Goal: Information Seeking & Learning: Compare options

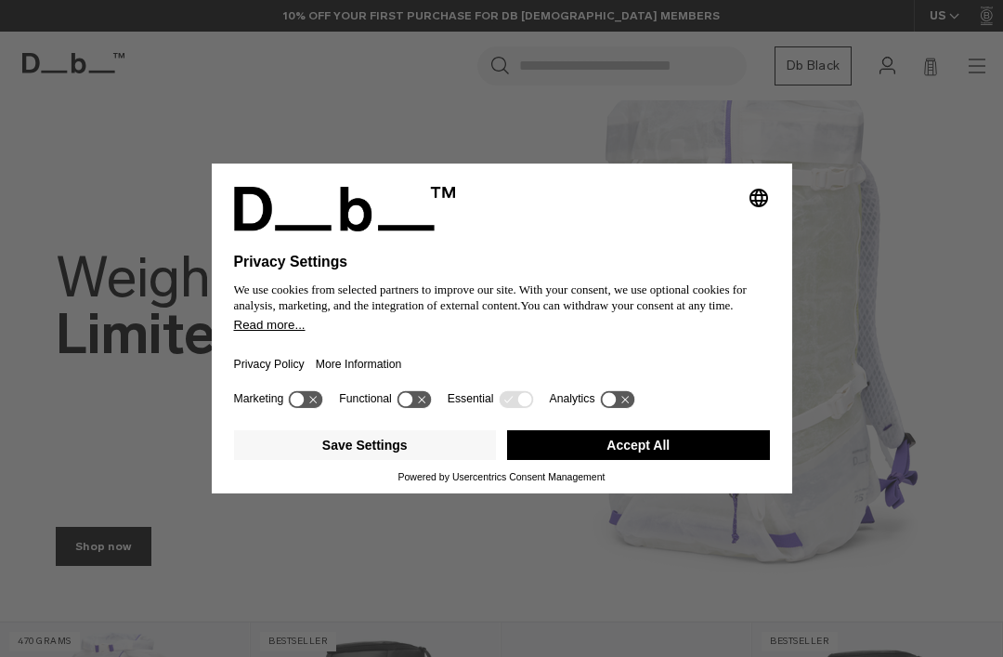
click at [704, 439] on button "Accept All" at bounding box center [638, 445] width 263 height 30
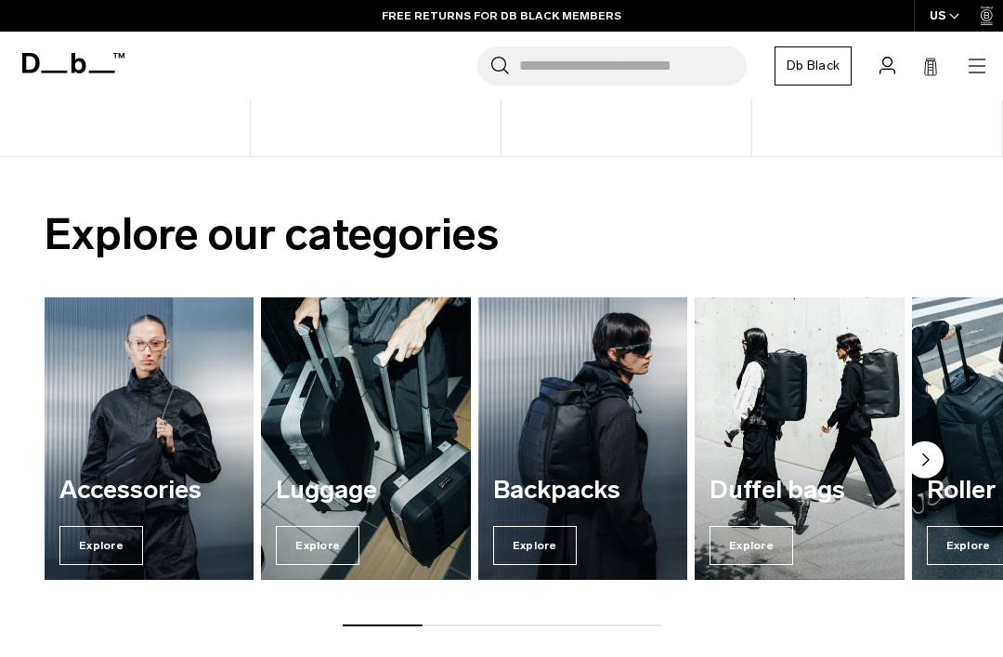
scroll to position [966, 0]
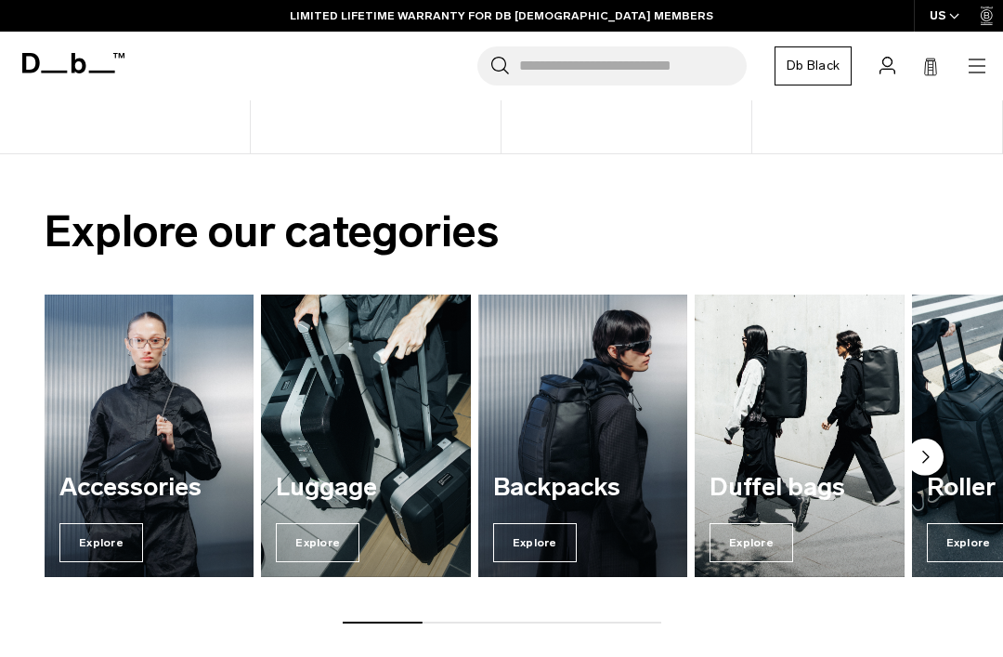
click at [328, 547] on span "Explore" at bounding box center [318, 542] width 84 height 39
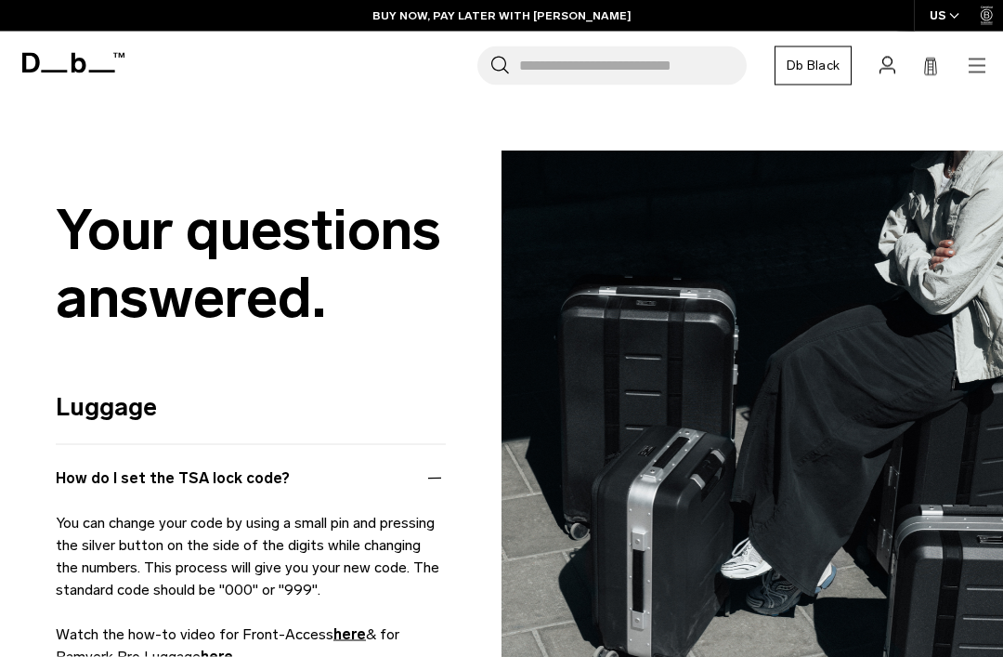
scroll to position [6649, 0]
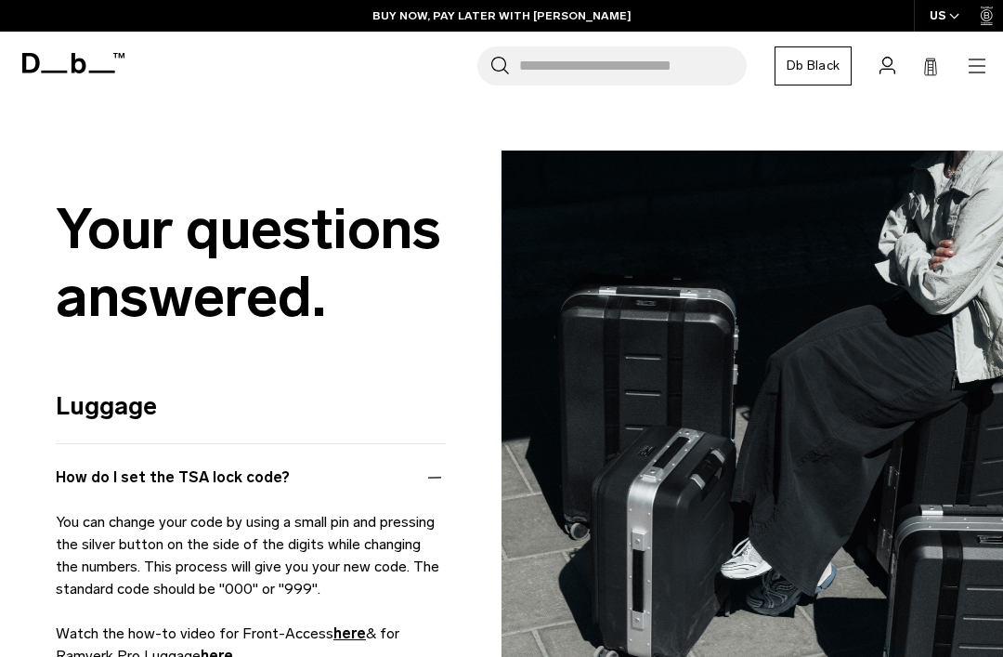
click at [79, 64] on icon at bounding box center [73, 63] width 102 height 20
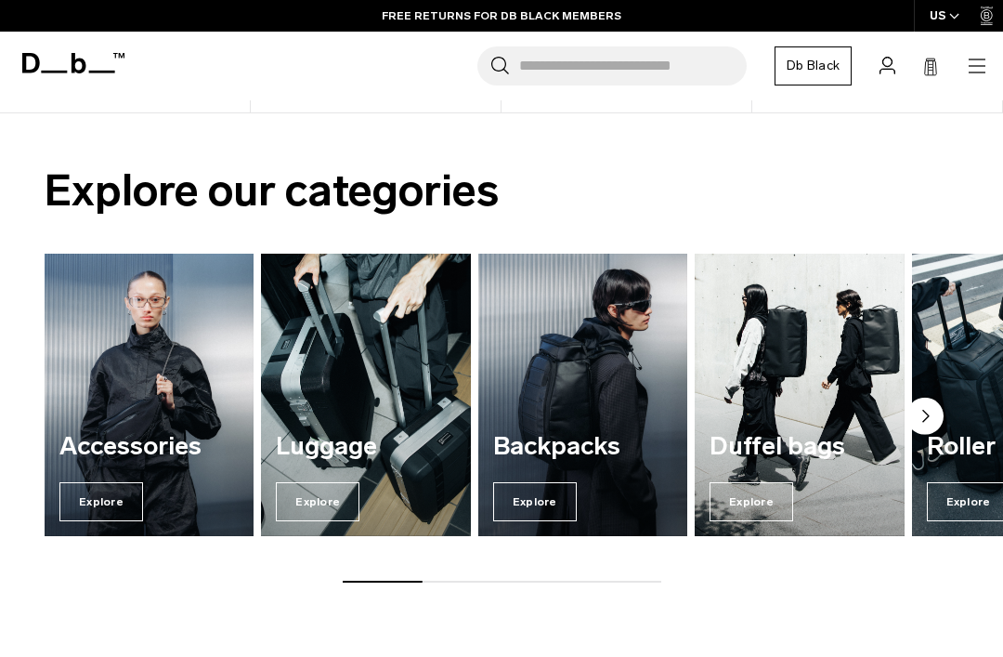
scroll to position [956, 0]
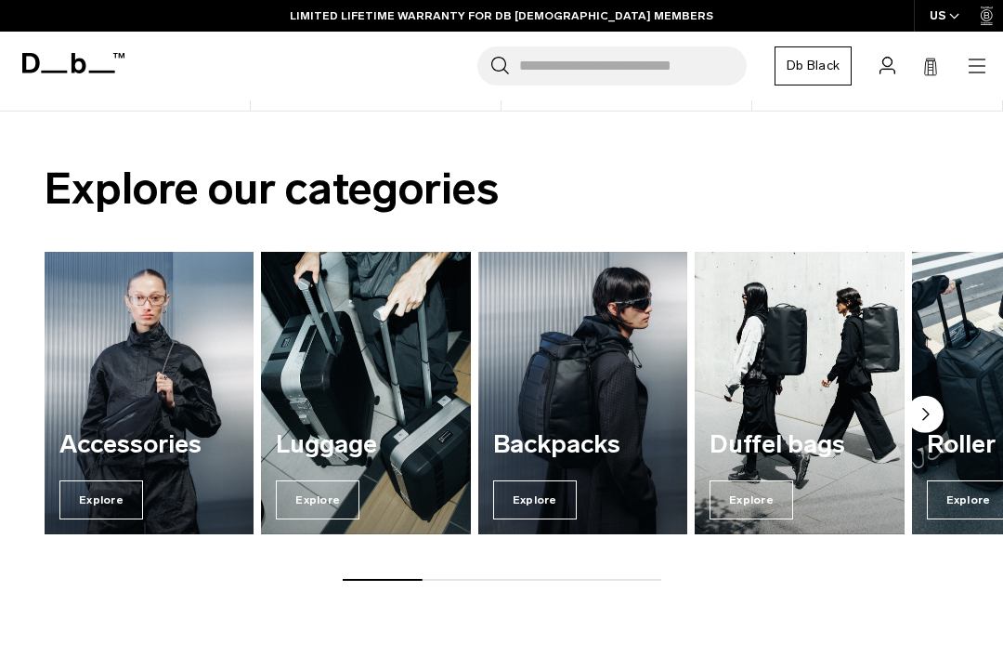
click at [545, 498] on span "Explore" at bounding box center [535, 499] width 84 height 39
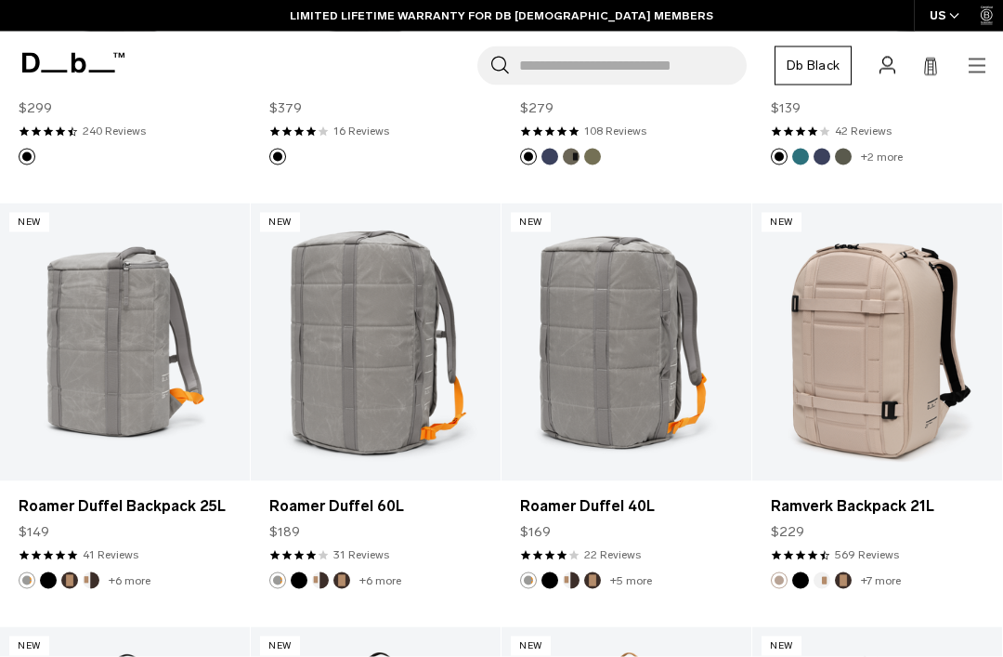
scroll to position [2337, 0]
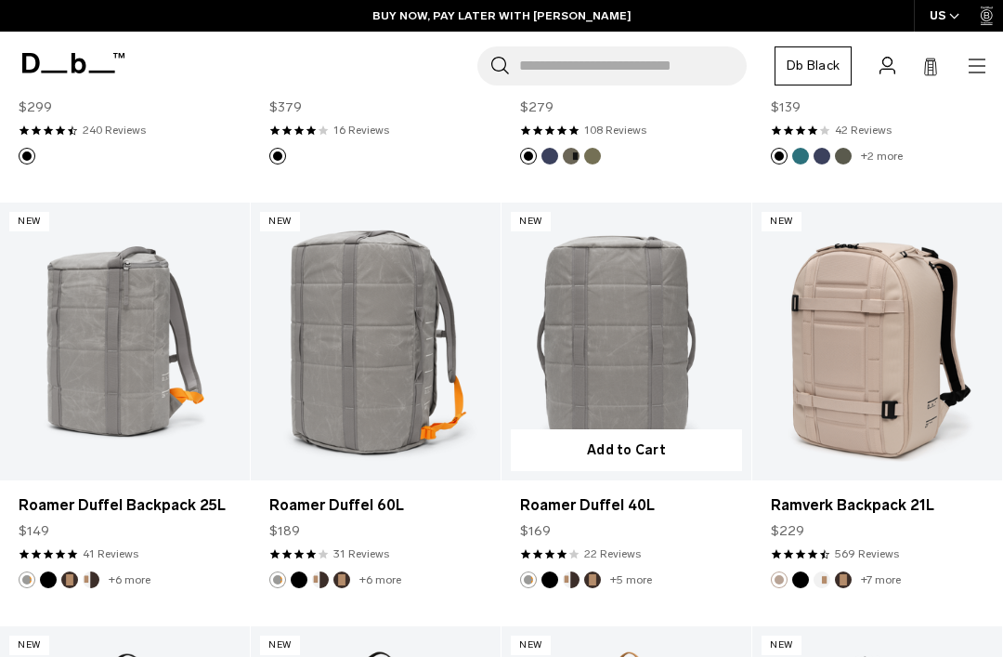
click at [664, 362] on link "Roamer Duffel 40L" at bounding box center [627, 342] width 250 height 278
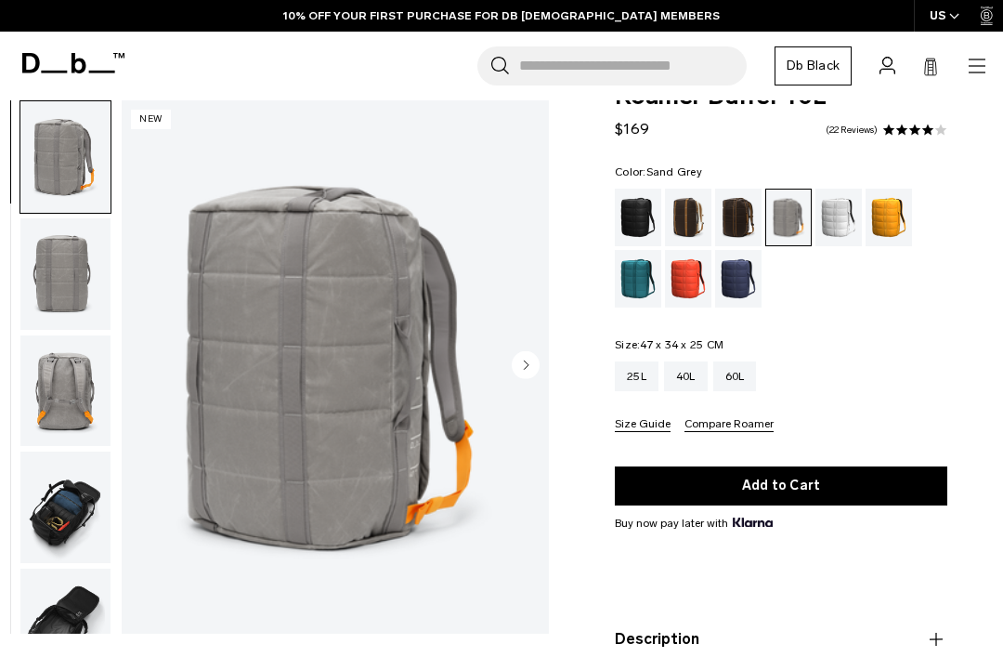
scroll to position [42, 0]
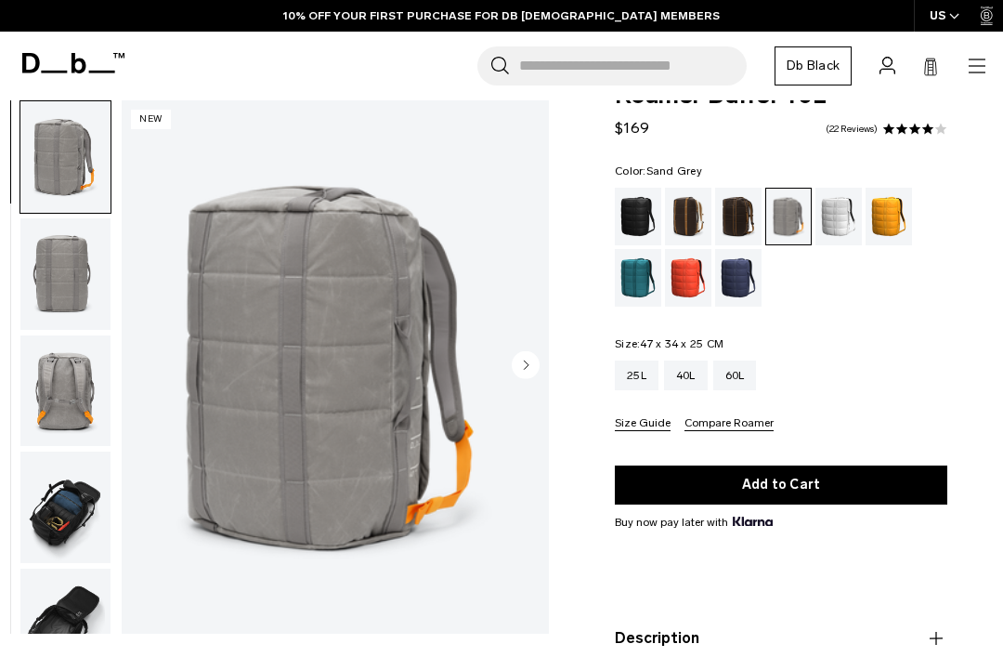
click at [59, 275] on img "button" at bounding box center [65, 273] width 90 height 111
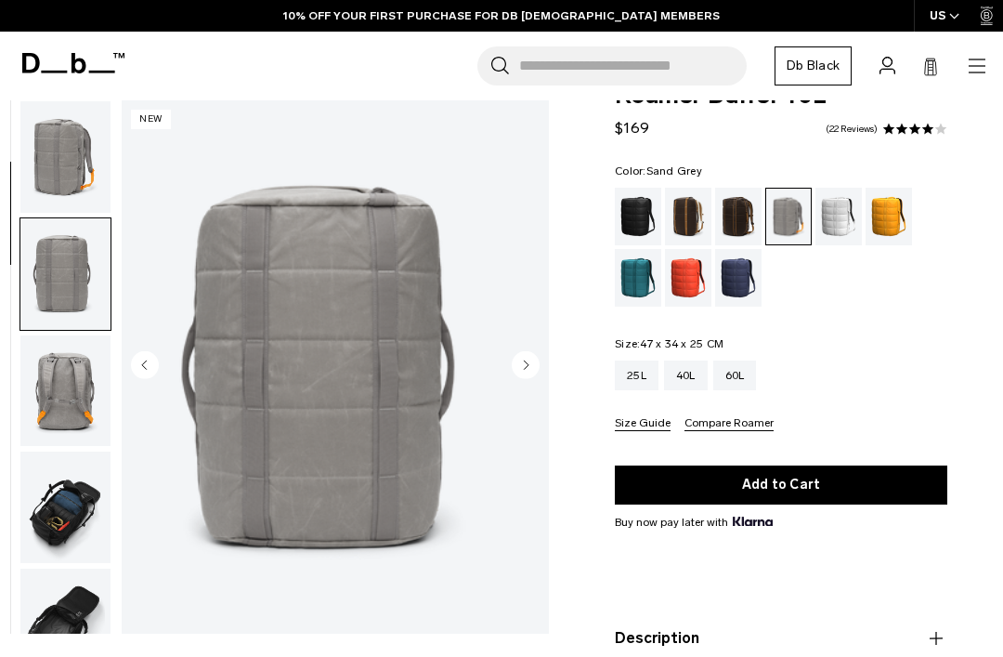
scroll to position [118, 0]
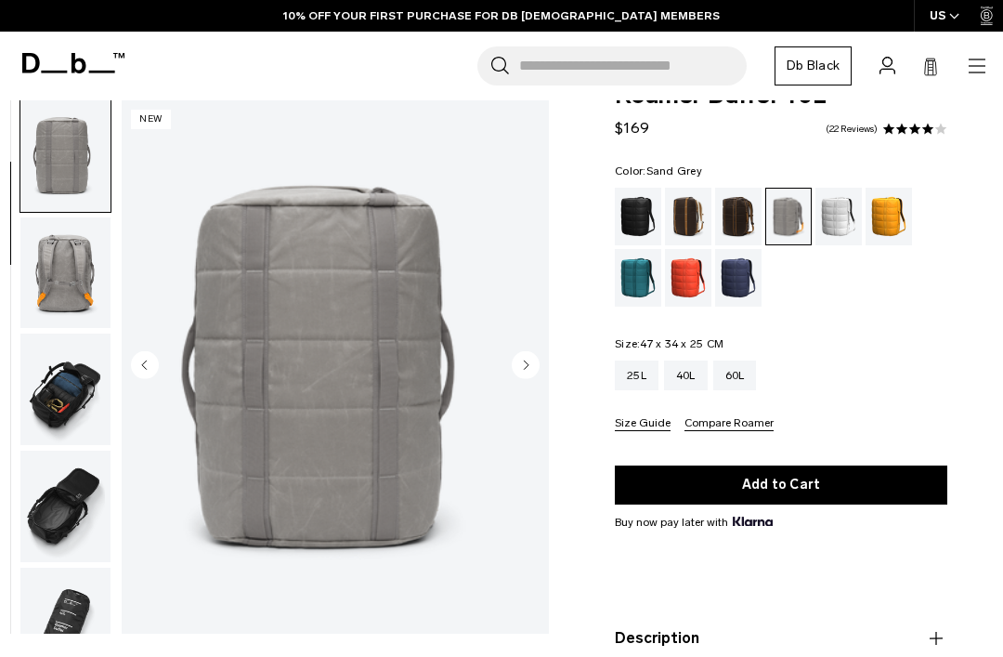
click at [62, 271] on img "button" at bounding box center [65, 272] width 90 height 111
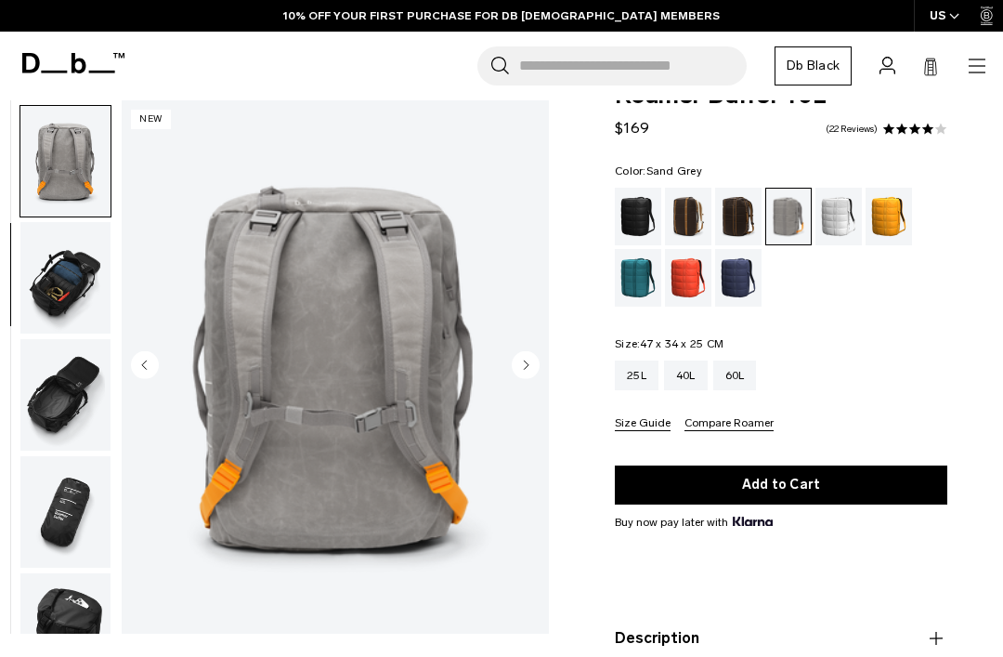
scroll to position [235, 0]
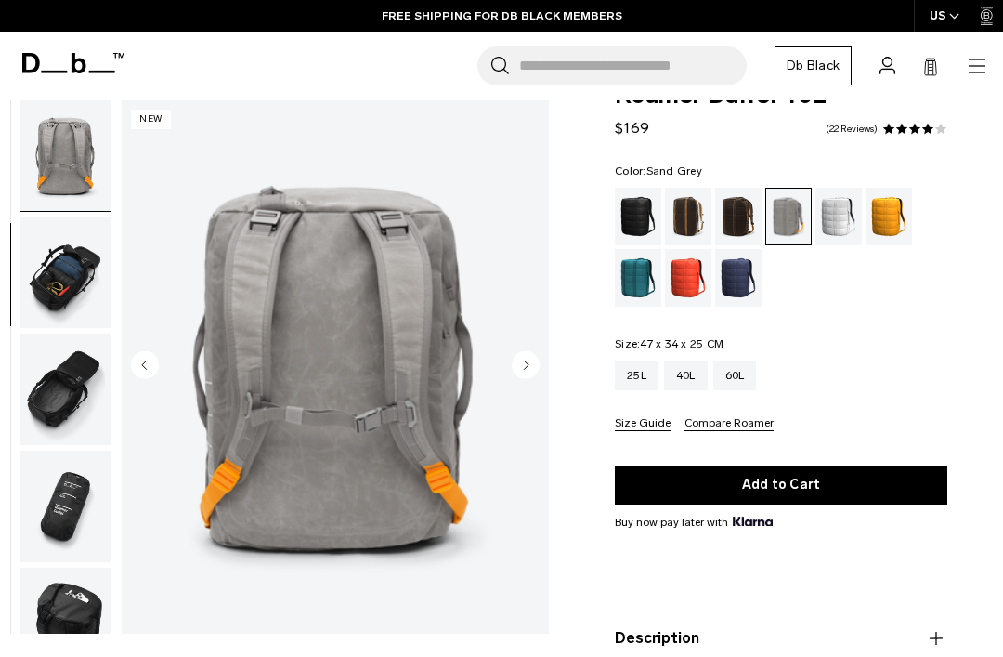
click at [60, 283] on img "button" at bounding box center [65, 271] width 90 height 111
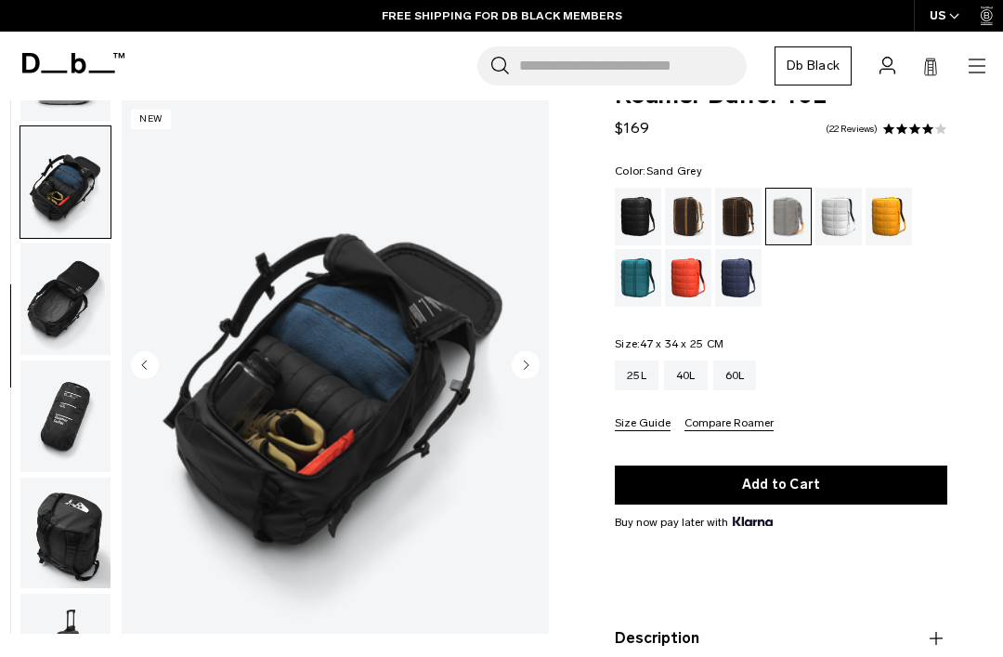
scroll to position [353, 0]
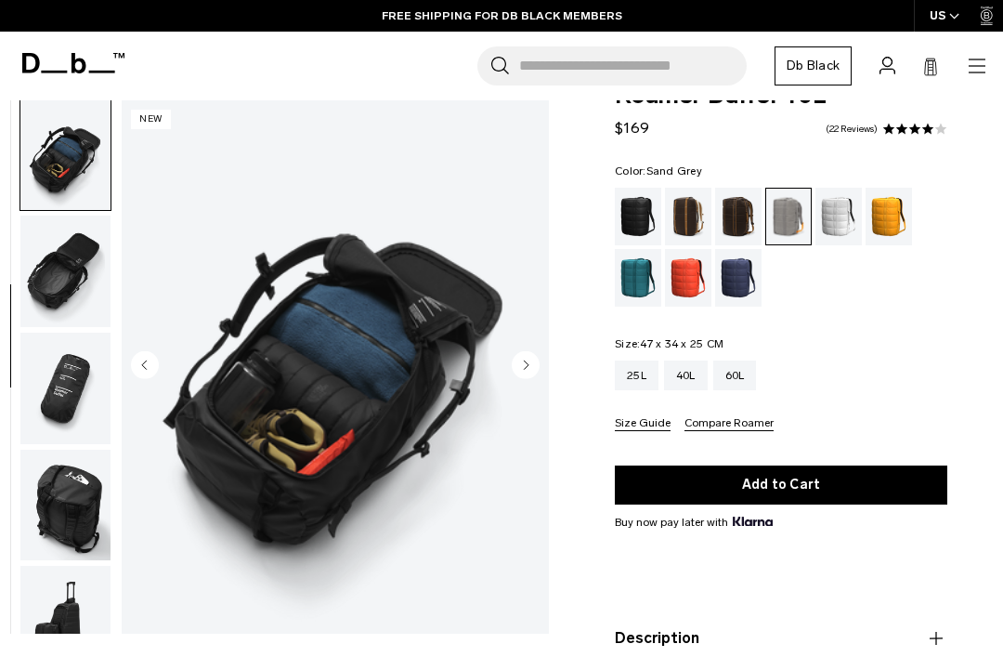
click at [61, 284] on img "button" at bounding box center [65, 271] width 90 height 111
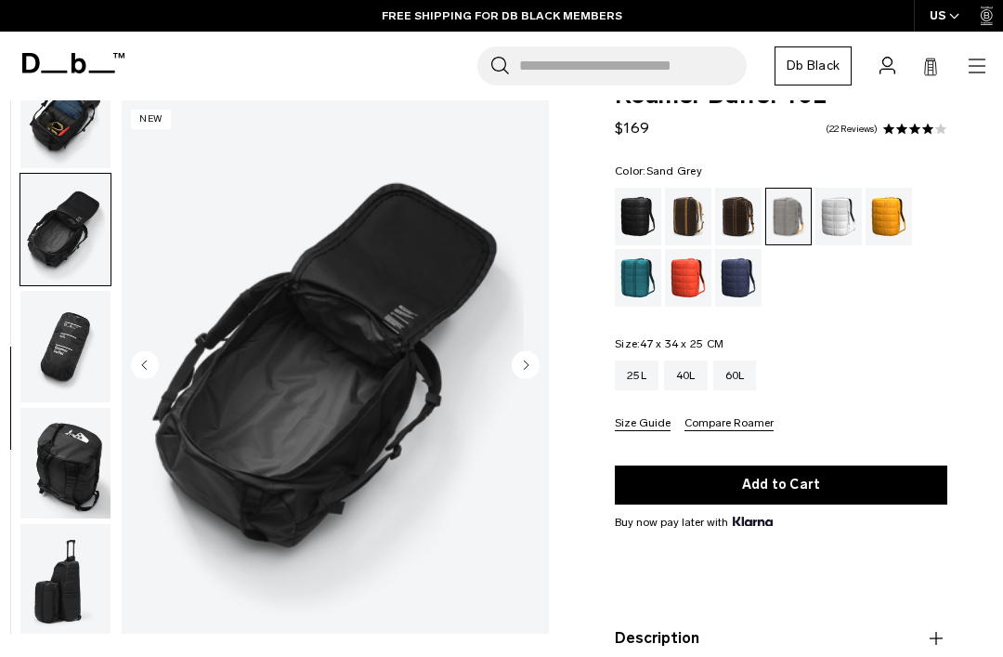
scroll to position [405, 0]
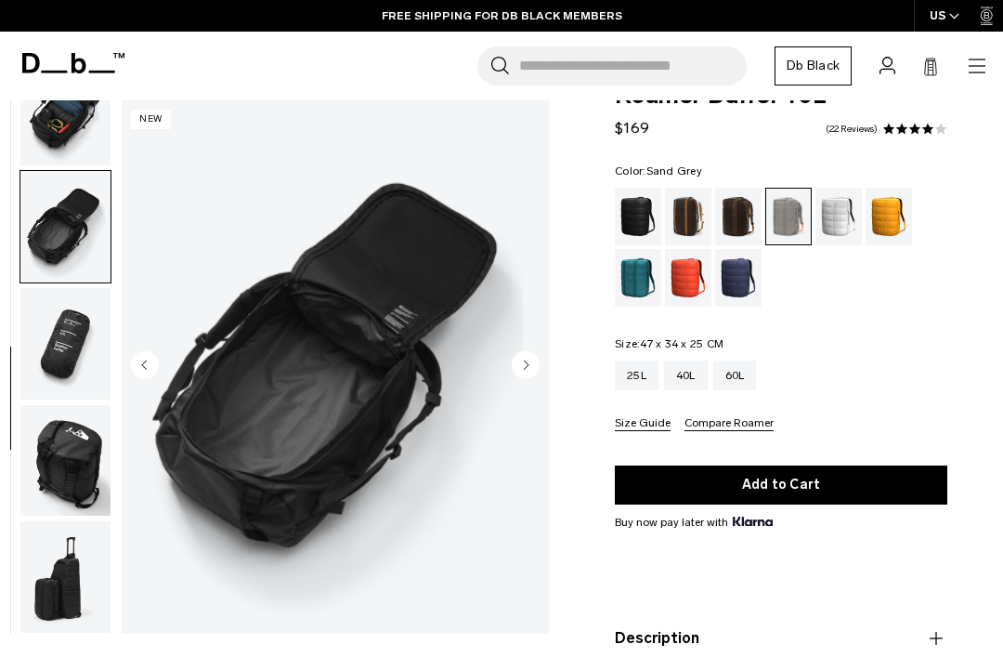
click at [69, 328] on img "button" at bounding box center [65, 343] width 90 height 111
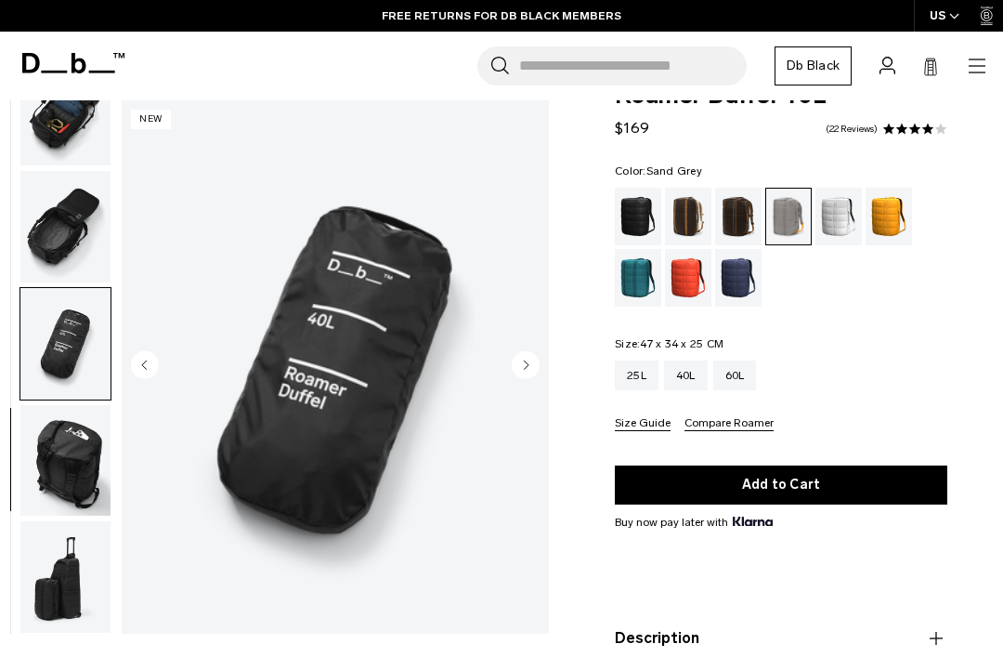
click at [63, 462] on img "button" at bounding box center [65, 460] width 90 height 111
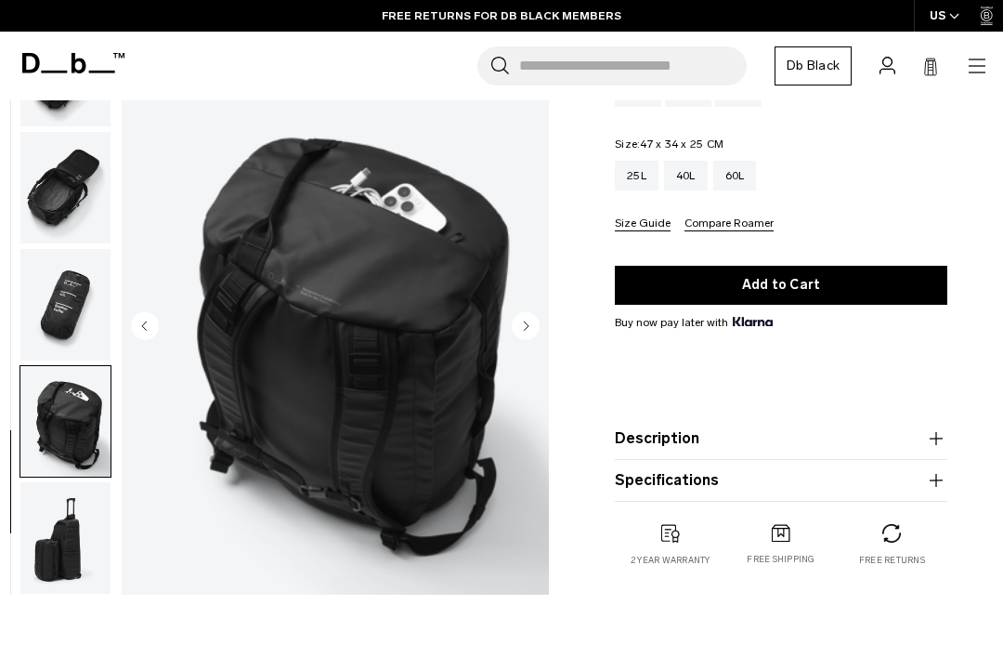
scroll to position [241, 0]
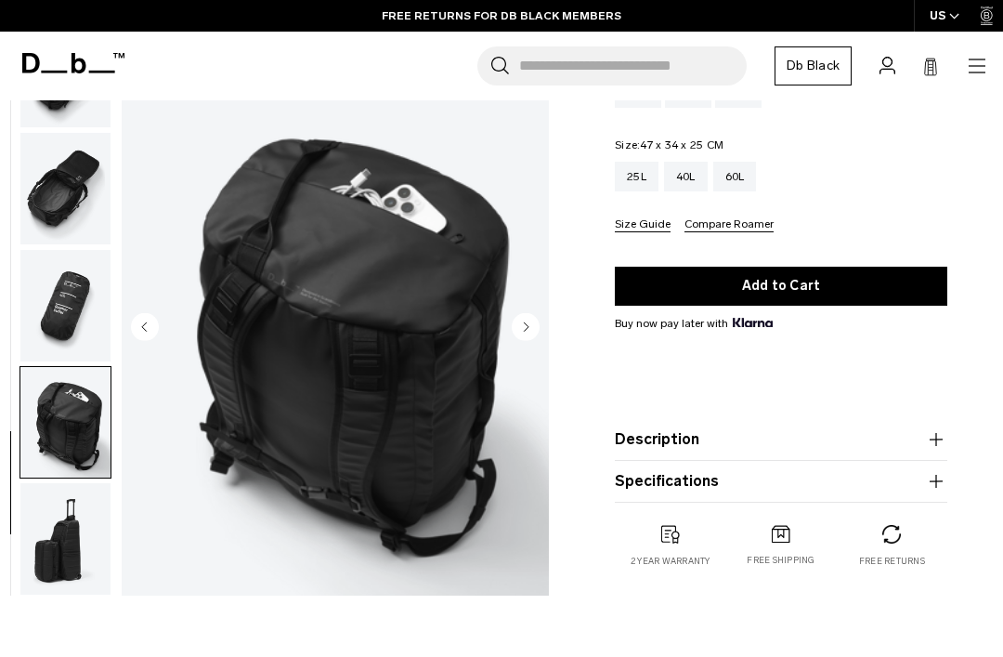
click at [53, 538] on img "button" at bounding box center [65, 538] width 90 height 111
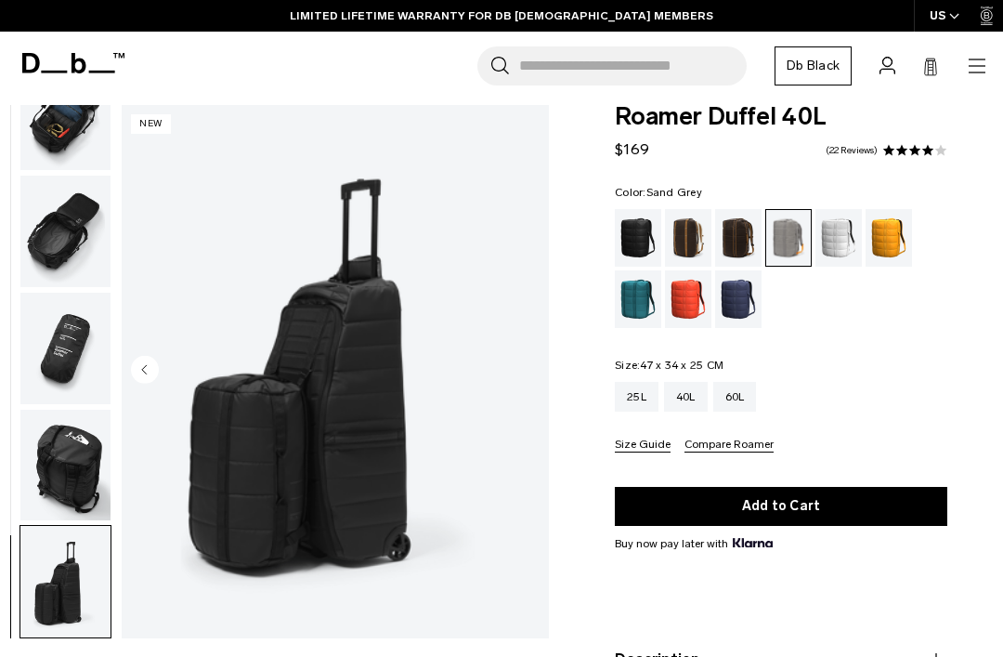
scroll to position [21, 0]
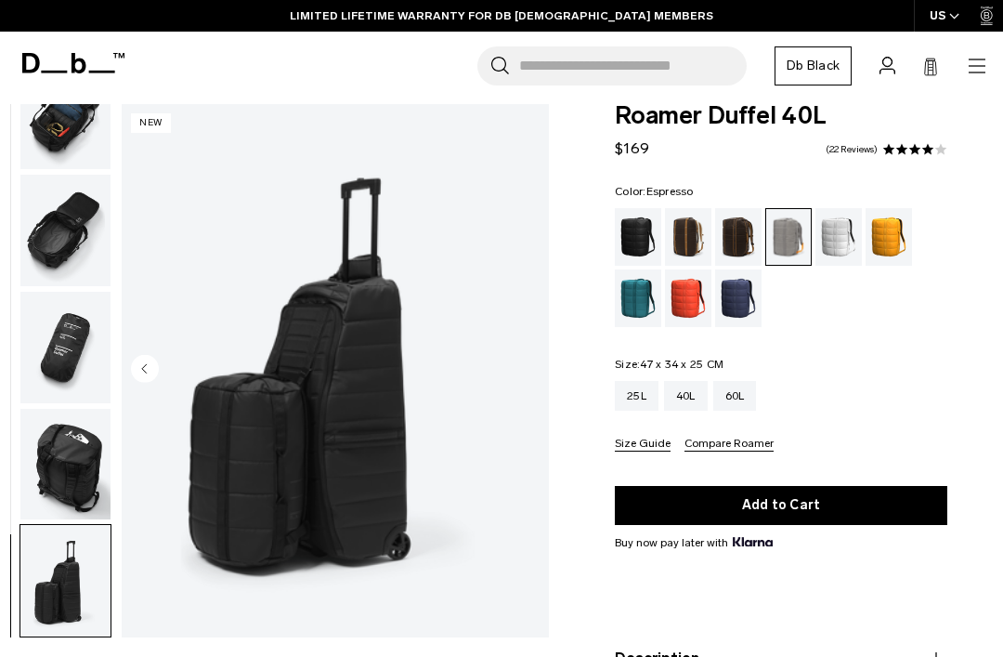
click at [744, 231] on div "Espresso" at bounding box center [738, 237] width 47 height 58
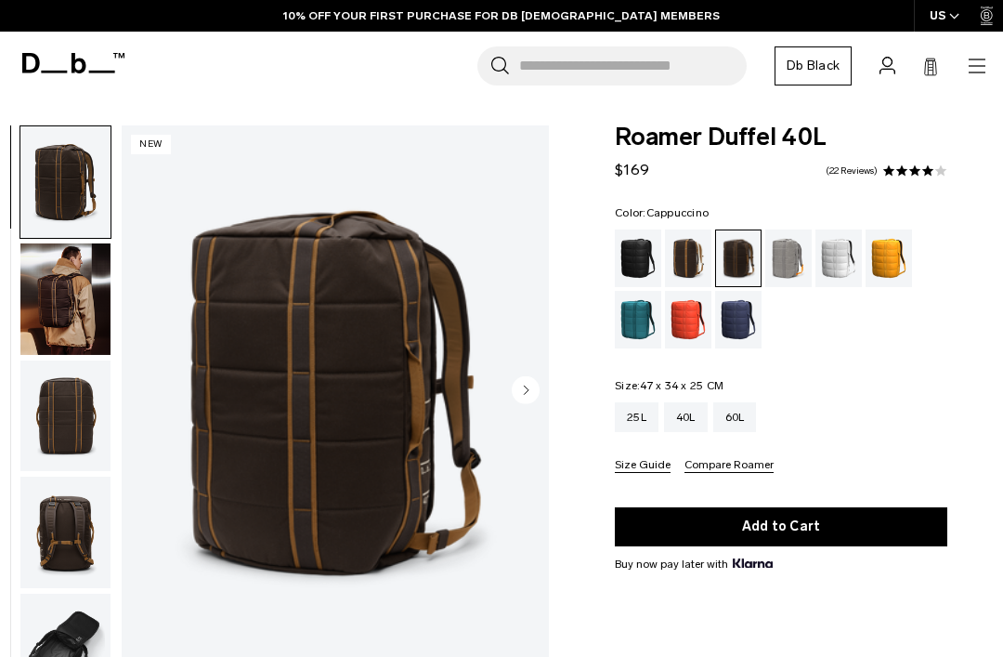
click at [694, 262] on div "Cappuccino" at bounding box center [688, 258] width 47 height 58
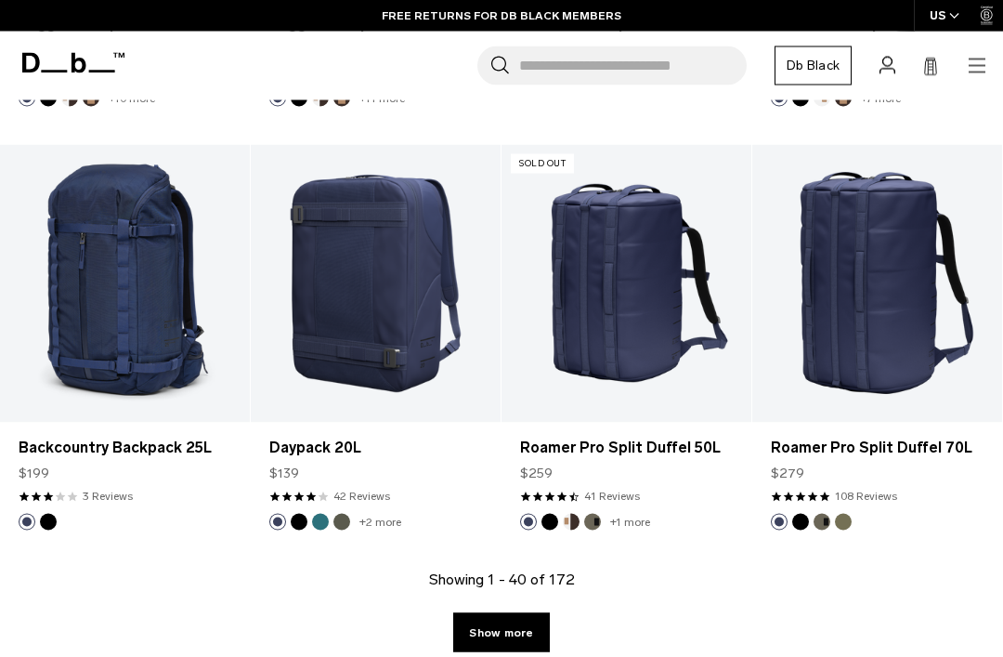
scroll to position [4085, 0]
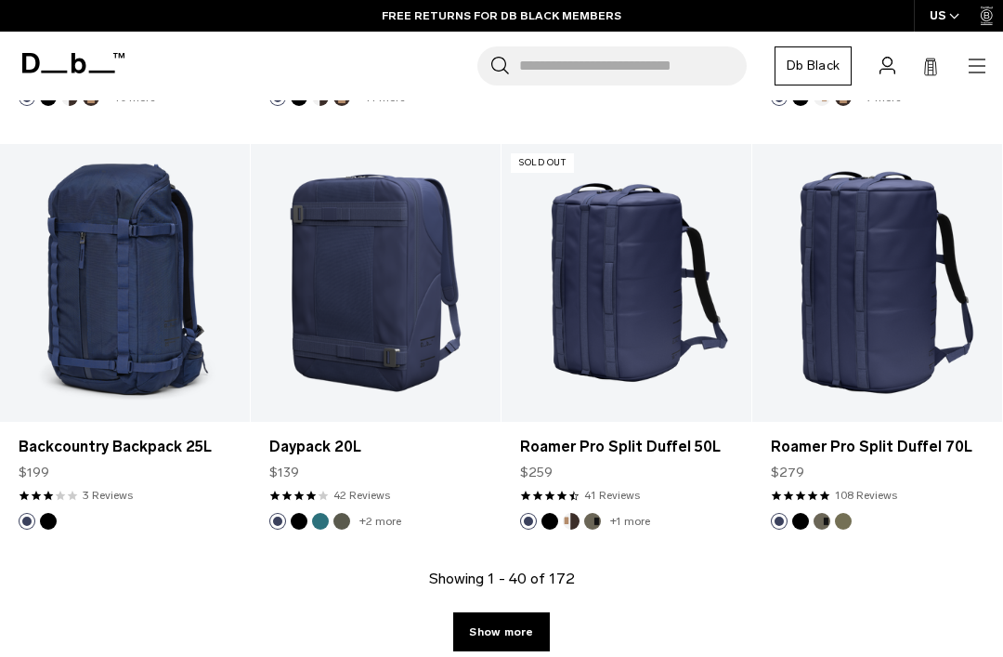
click at [518, 633] on link "Show more" at bounding box center [501, 631] width 96 height 39
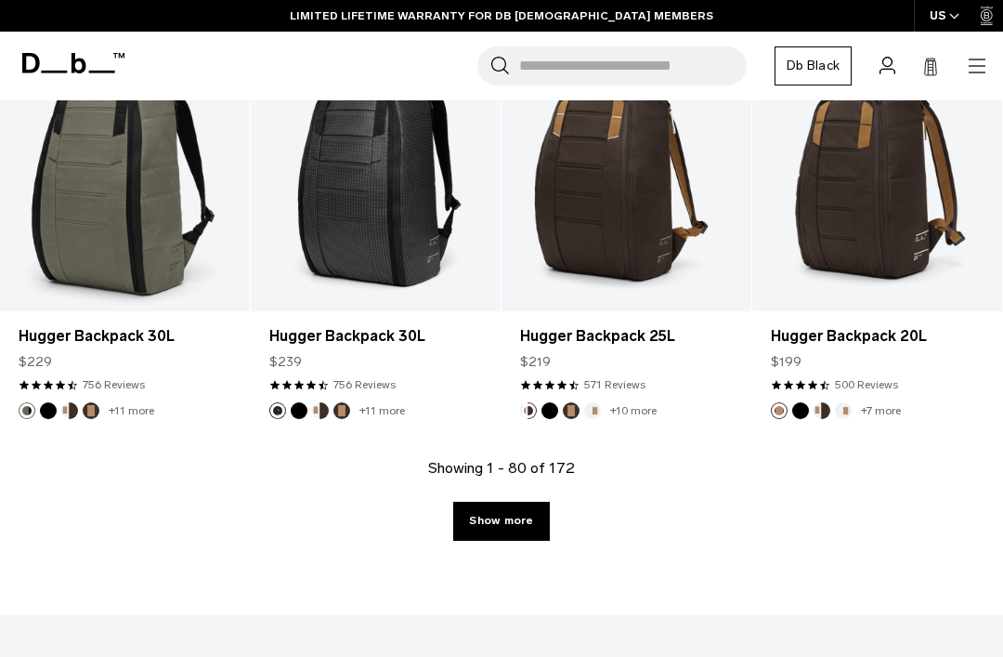
scroll to position [8556, 0]
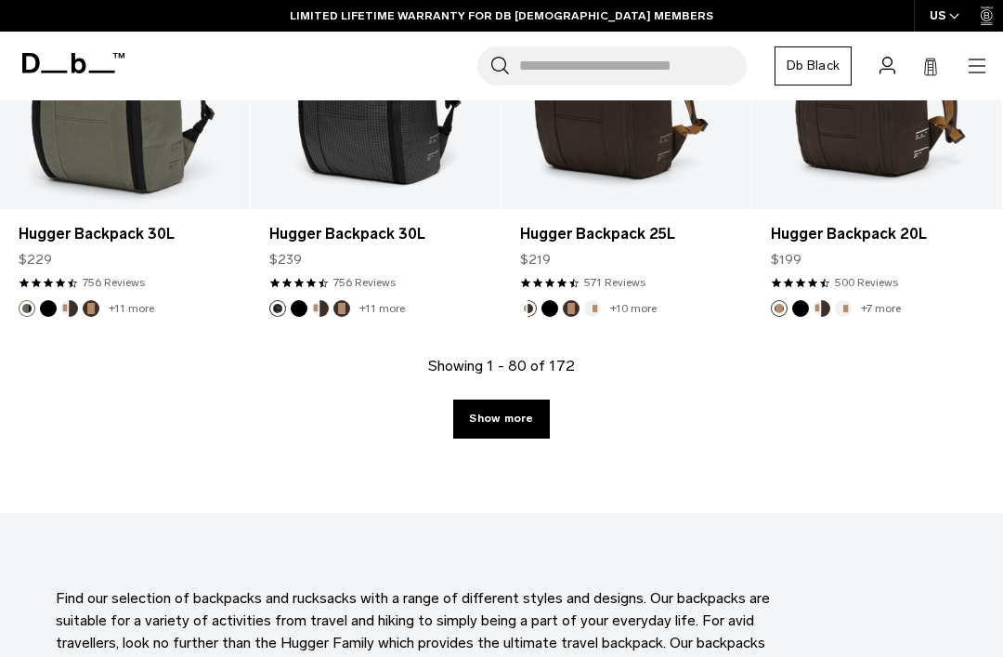
click at [524, 415] on link "Show more" at bounding box center [501, 419] width 96 height 39
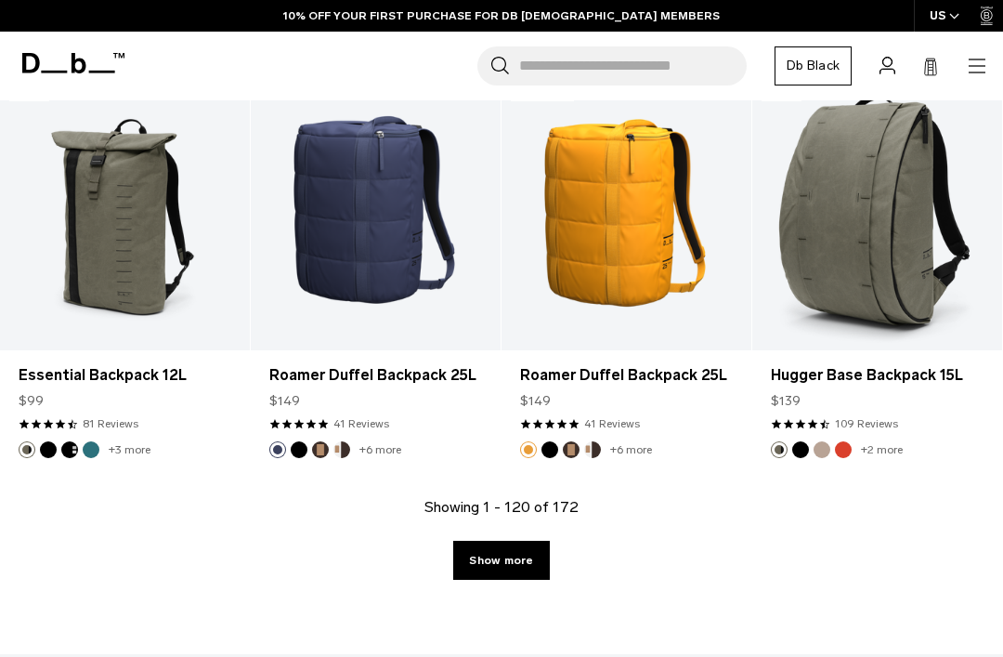
scroll to position [12679, 0]
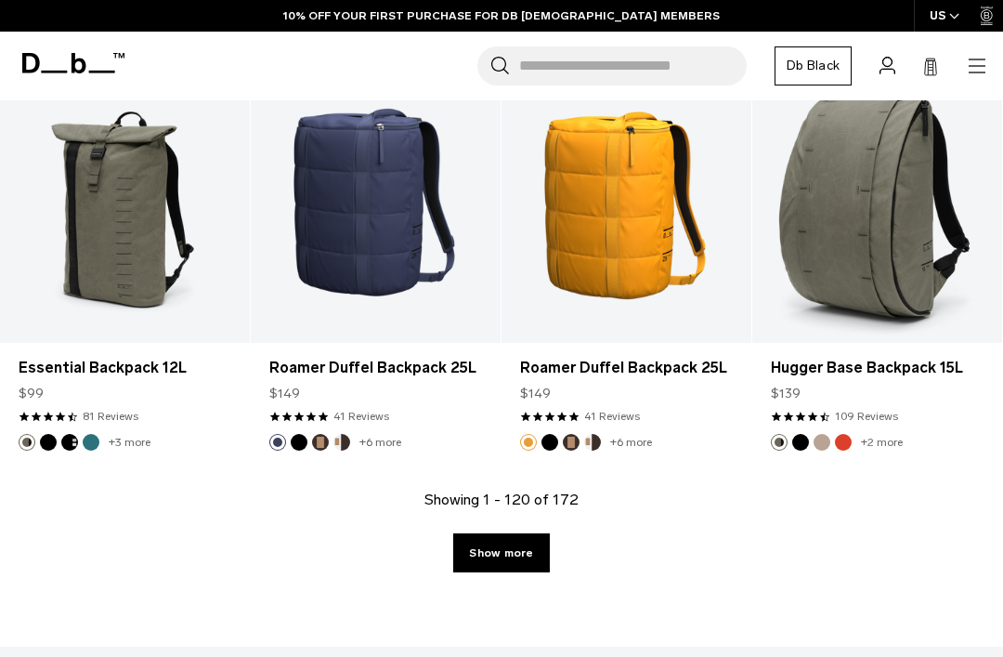
click at [523, 546] on link "Show more" at bounding box center [501, 552] width 96 height 39
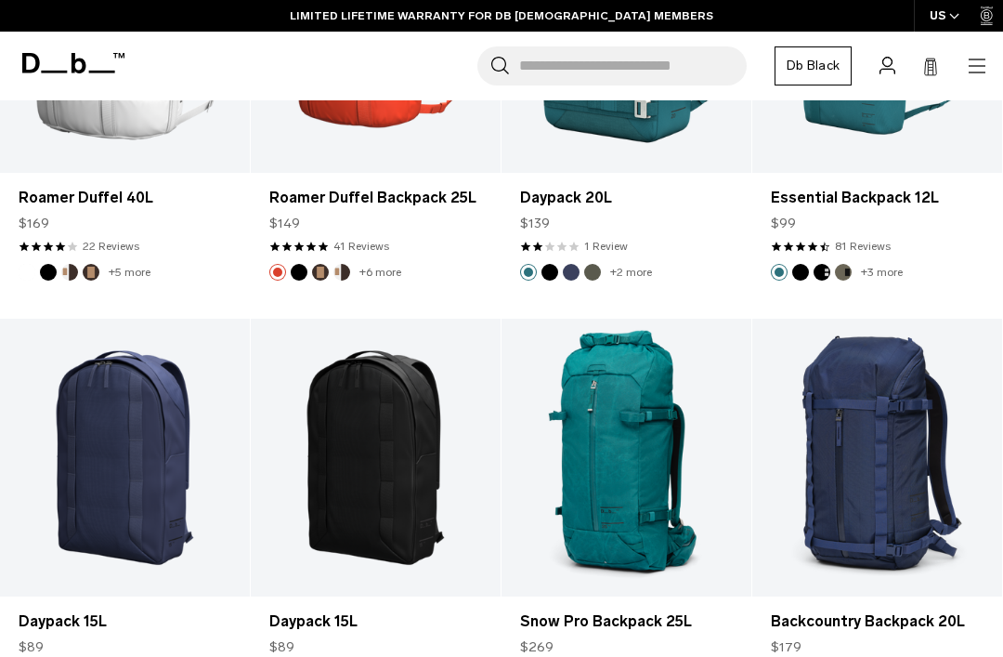
scroll to position [14214, 0]
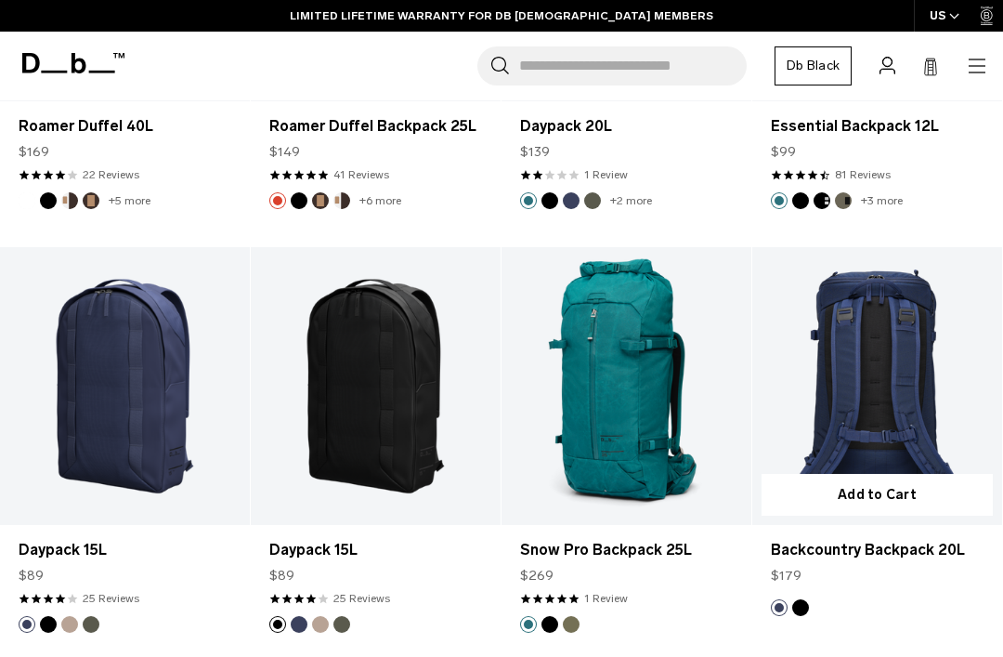
click at [808, 606] on img "Black Out" at bounding box center [801, 607] width 20 height 20
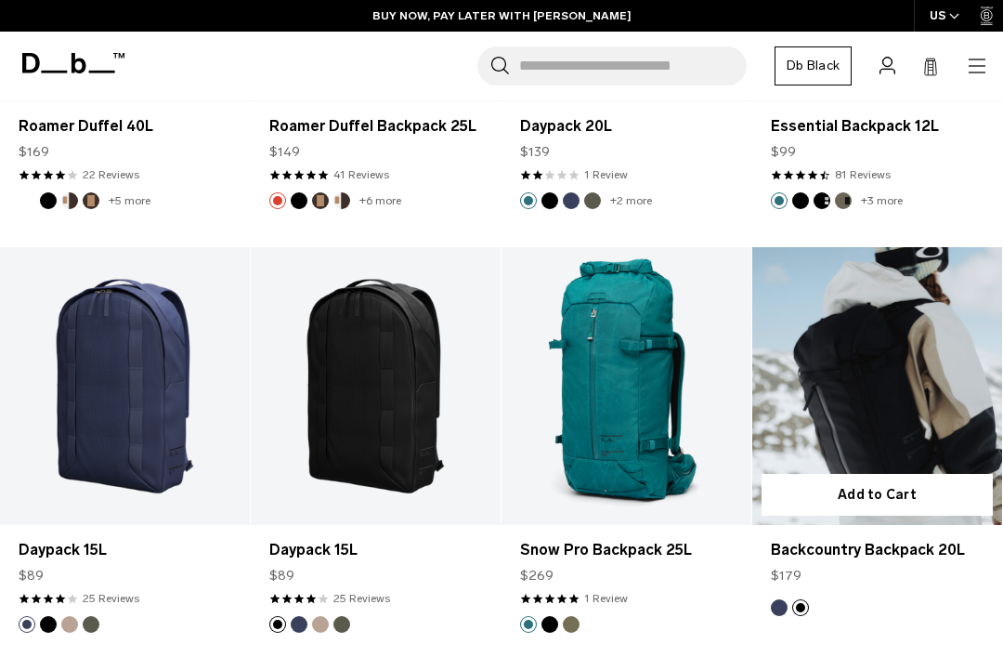
click at [785, 603] on button "Blue Hour" at bounding box center [779, 607] width 17 height 17
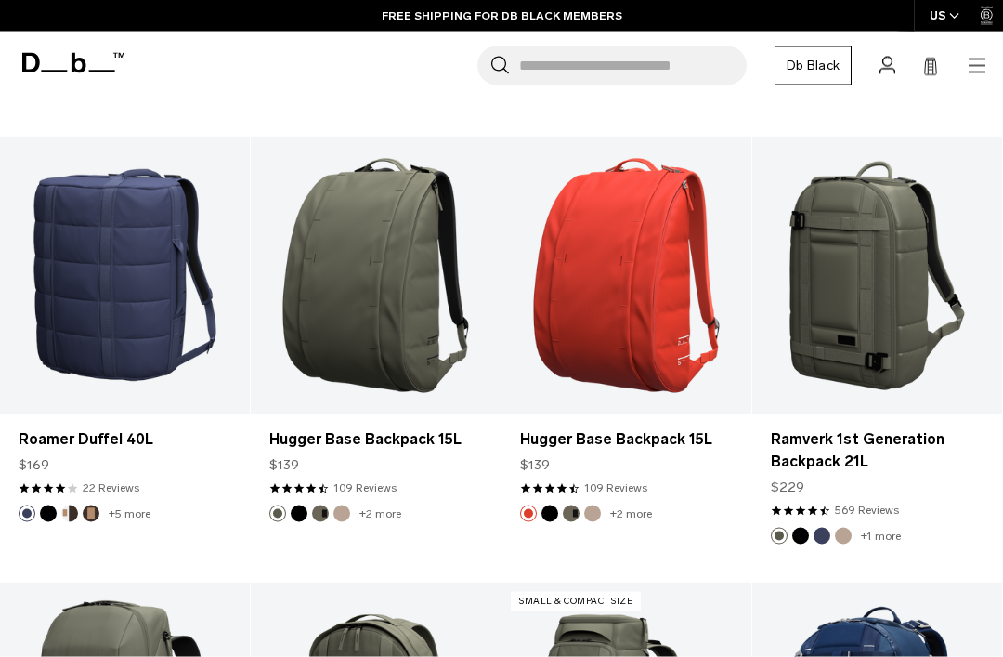
scroll to position [16547, 0]
